Goal: Task Accomplishment & Management: Use online tool/utility

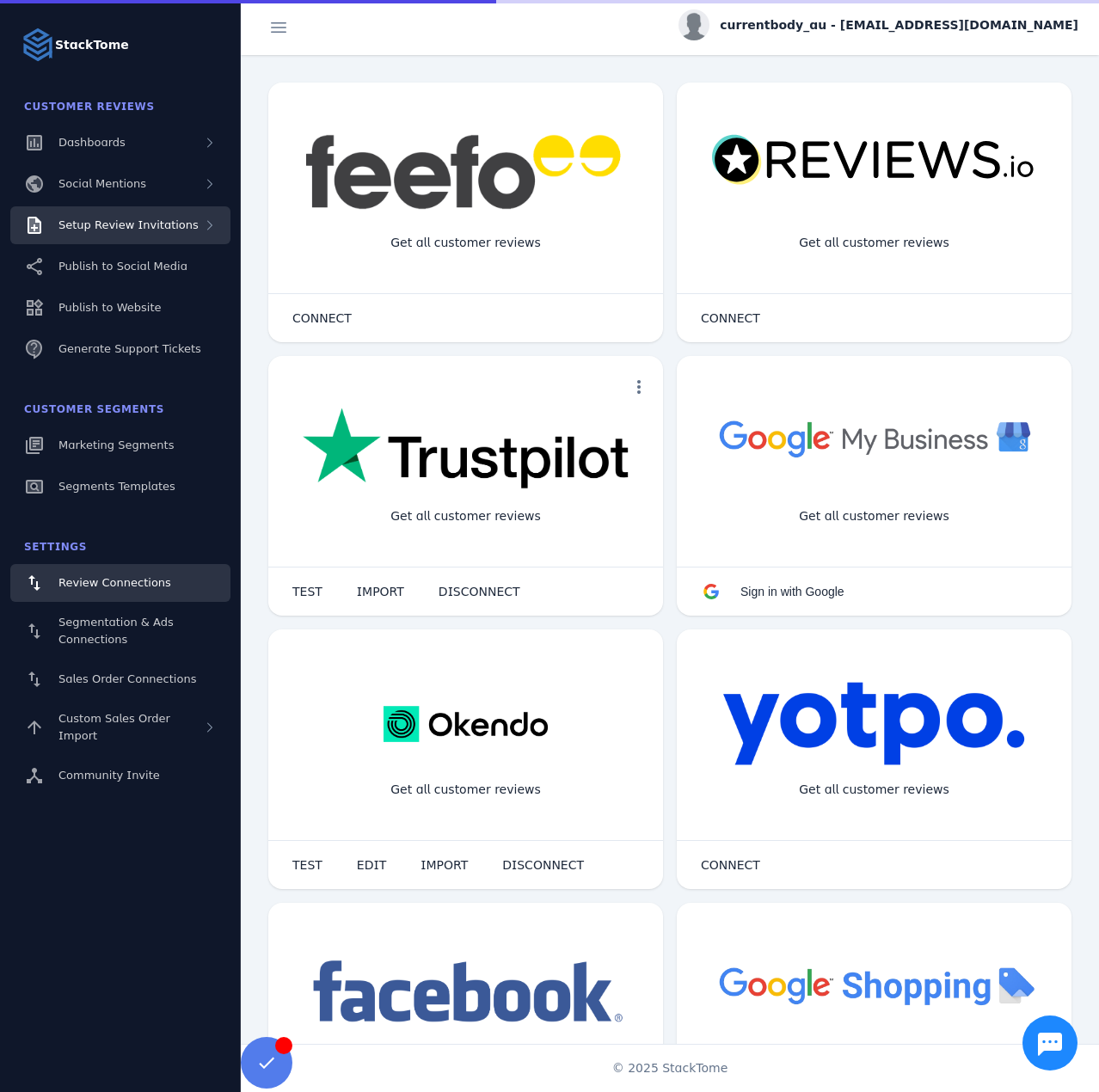
click at [169, 225] on span "Setup Review Invitations" at bounding box center [129, 225] width 140 height 13
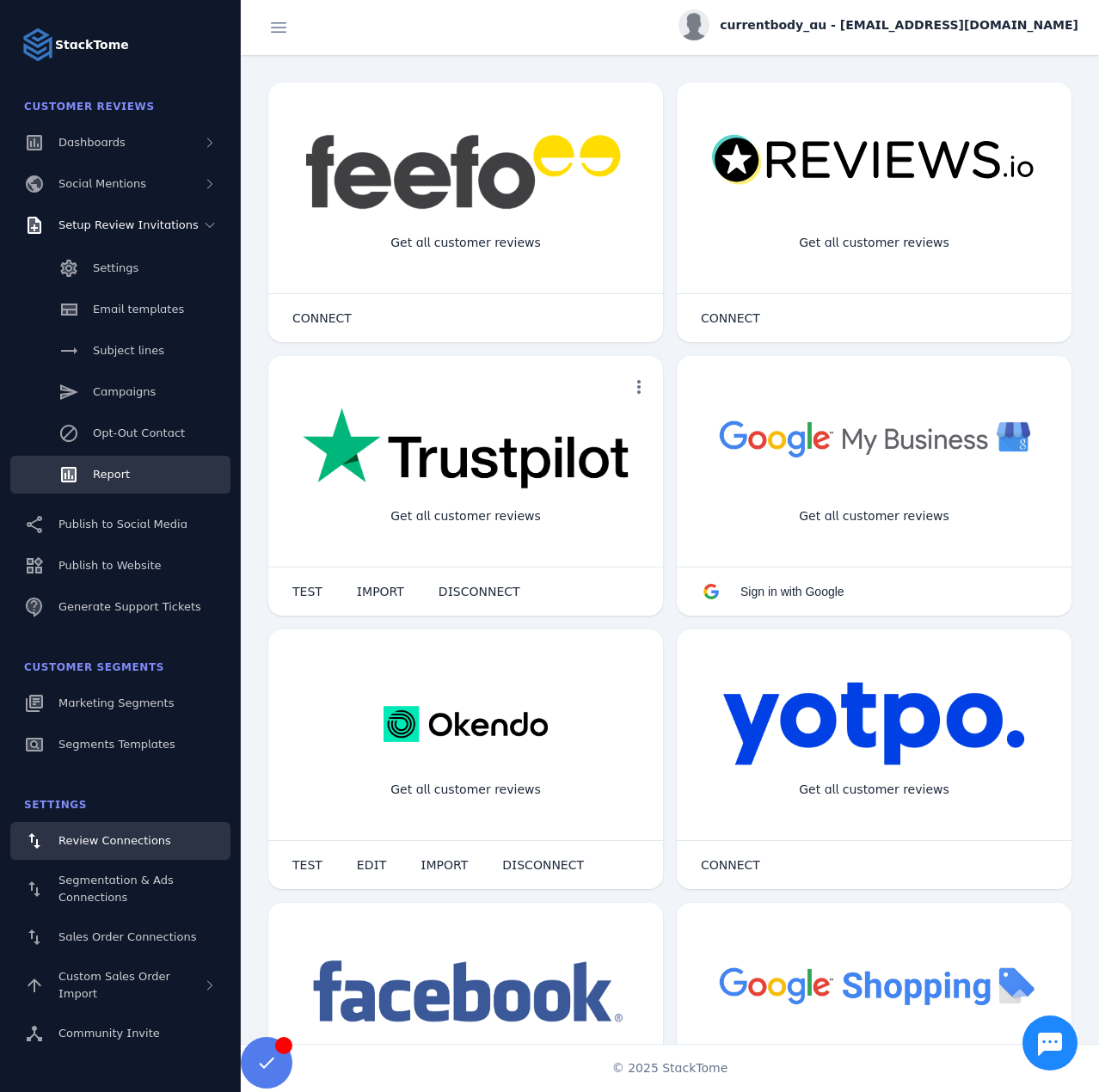
click at [128, 463] on link "Report" at bounding box center [120, 475] width 220 height 38
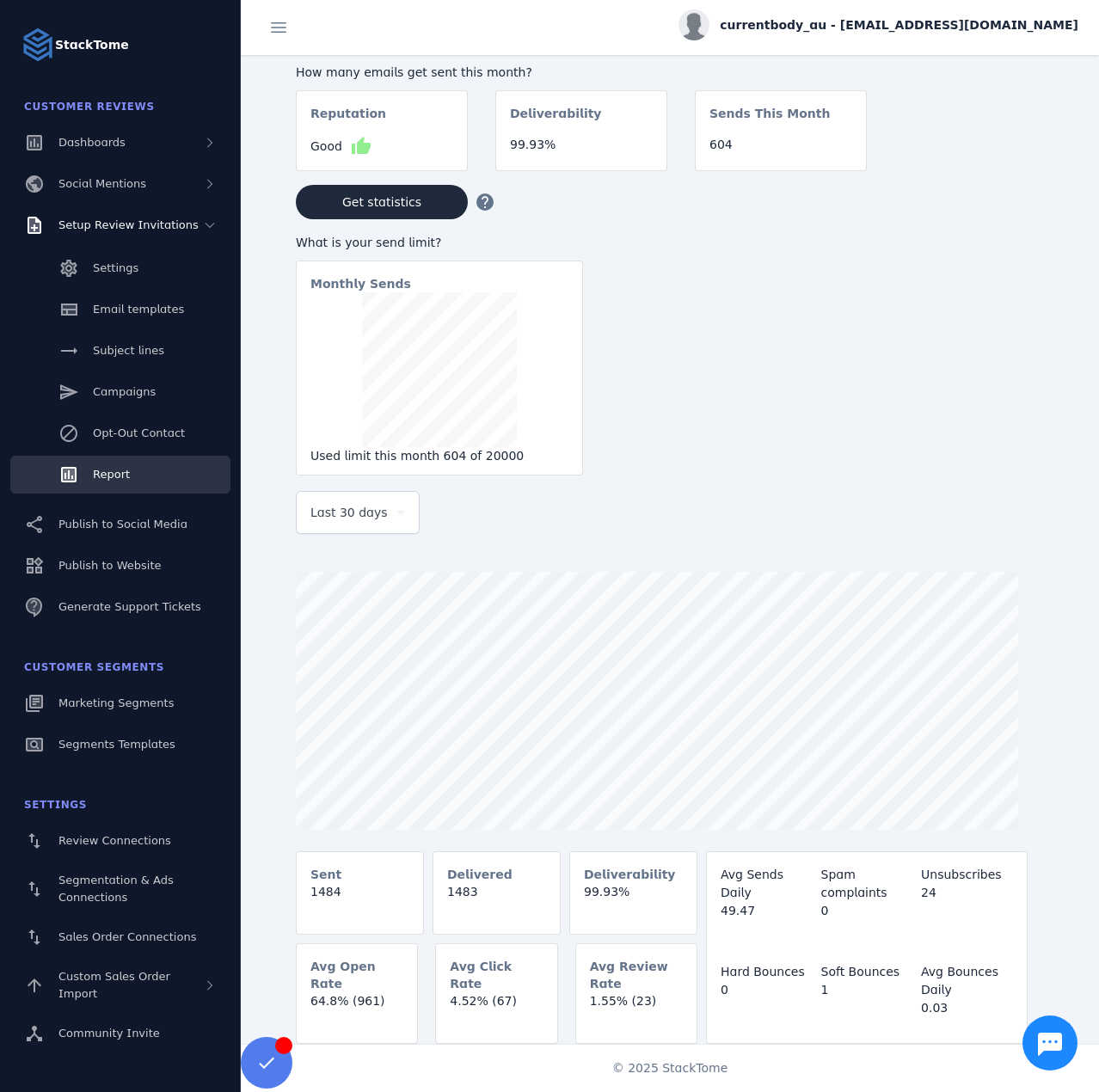
click at [367, 530] on div "Last 30 days" at bounding box center [358, 512] width 95 height 41
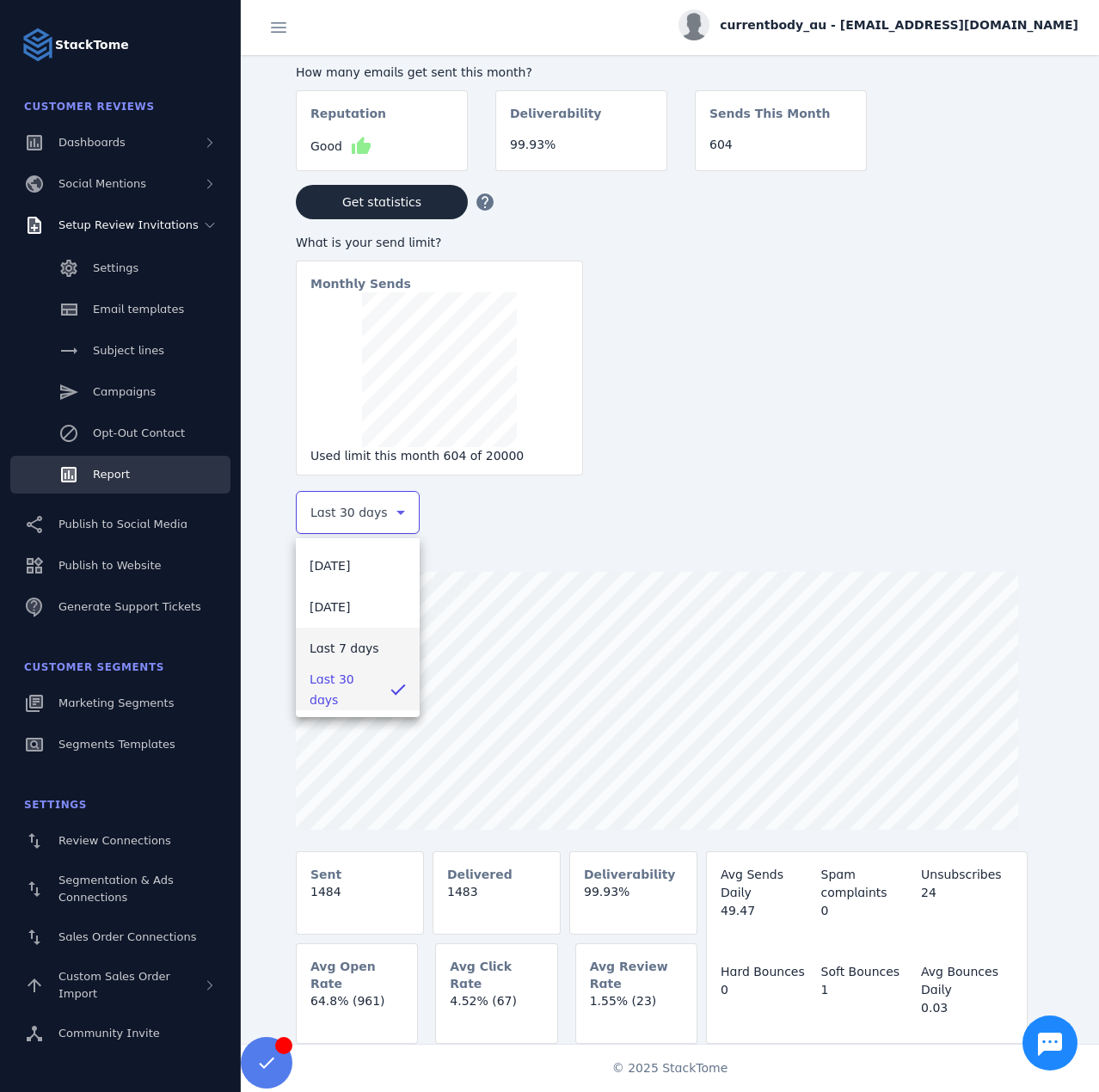
click at [340, 634] on mat-option "Last 7 days" at bounding box center [357, 649] width 124 height 41
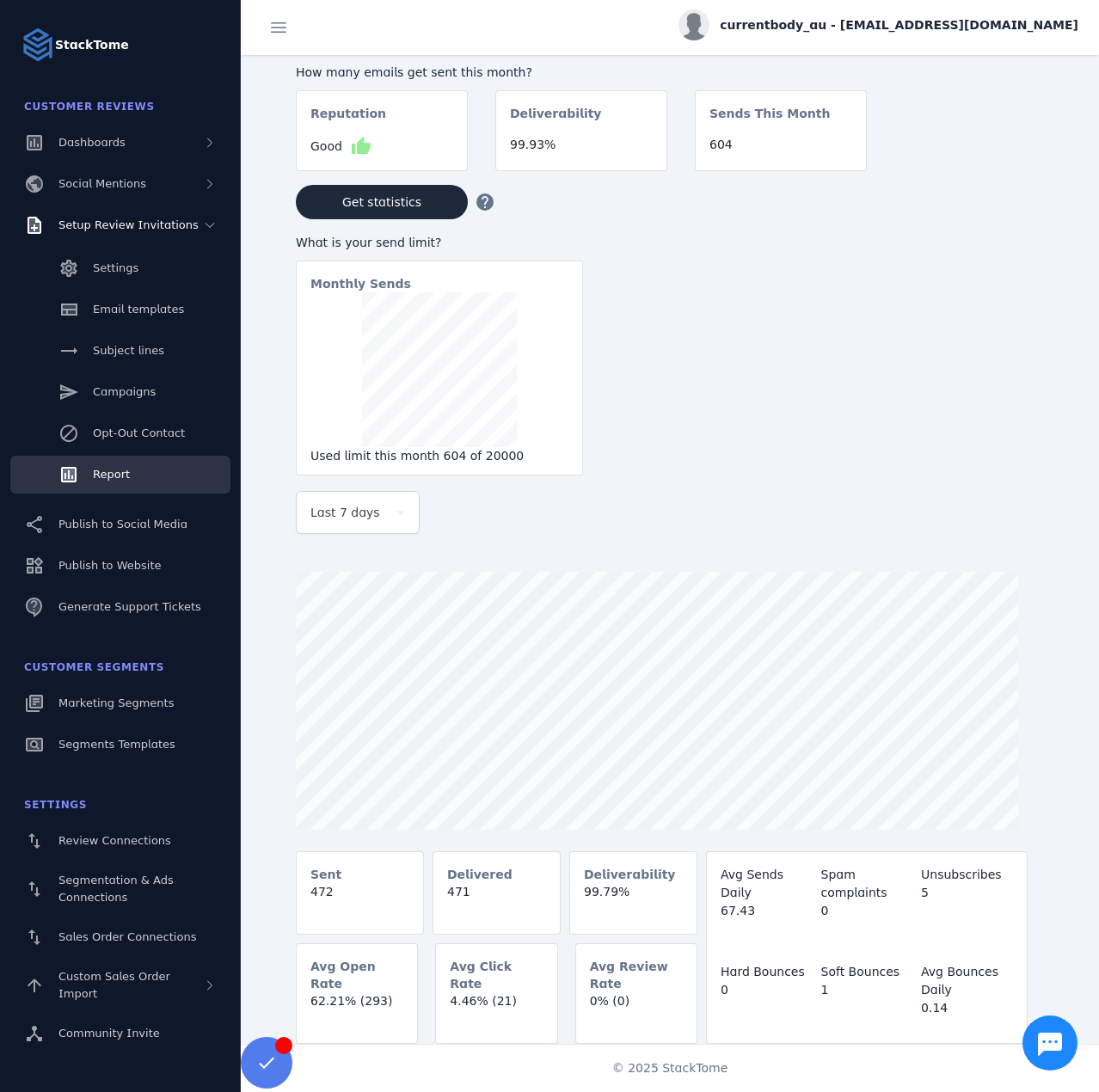
click at [854, 35] on div "currentbody_au - [EMAIL_ADDRESS][DOMAIN_NAME]" at bounding box center [879, 25] width 400 height 31
drag, startPoint x: 988, startPoint y: 163, endPoint x: 931, endPoint y: 156, distance: 57.4
click at [987, 163] on icon at bounding box center [979, 166] width 21 height 21
